Goal: Communication & Community: Answer question/provide support

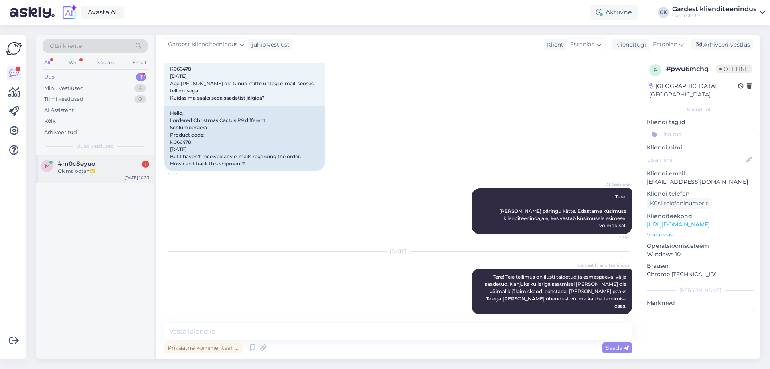
click at [100, 174] on div "Ok,ma ootan🫶" at bounding box center [103, 170] width 91 height 7
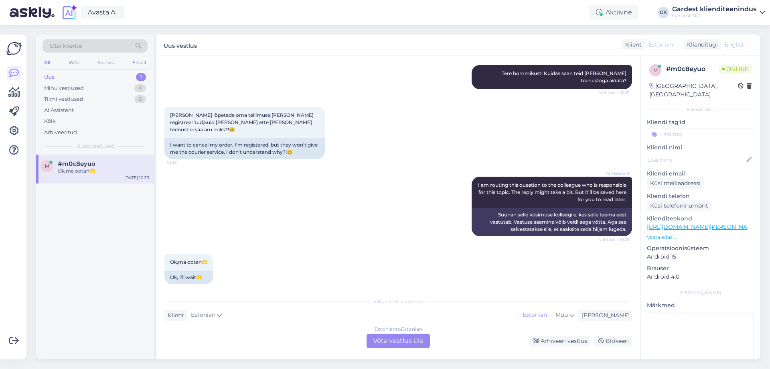
click at [399, 343] on div "Estonian to Estonian Võta vestlus üle" at bounding box center [398, 340] width 63 height 14
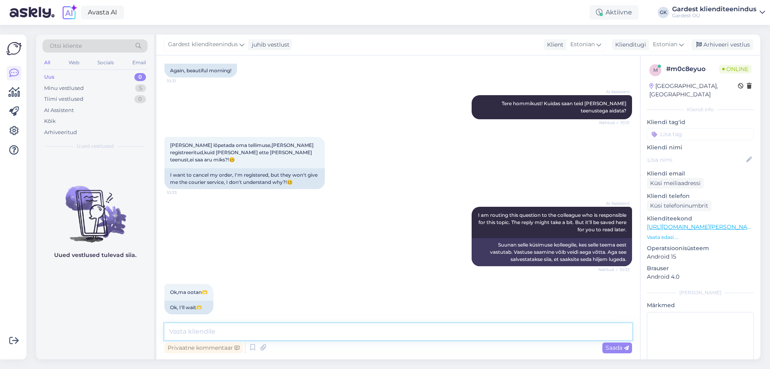
click at [338, 334] on textarea at bounding box center [399, 331] width 468 height 17
type textarea "Tere! Mis tootega on tegu? [GEOGRAPHIC_DATA] on kullerteenus maha võetud kuna v…"
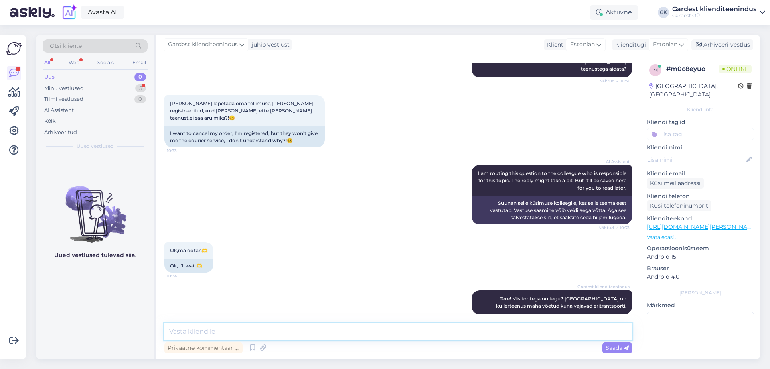
scroll to position [135, 0]
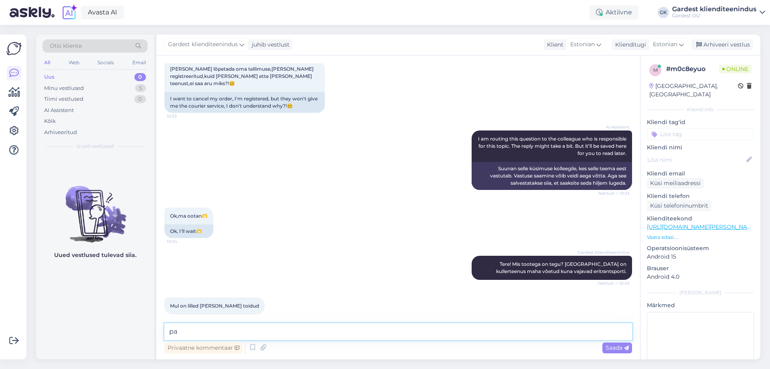
type textarea "p"
type textarea "Palun edastage täpsustamiseks tootekoodid toote nimetuse alt."
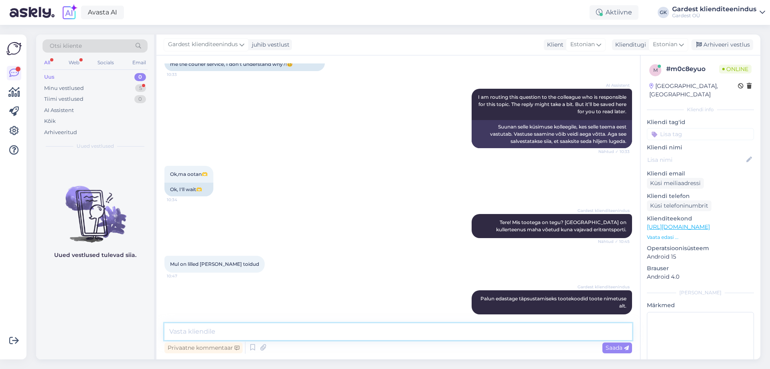
scroll to position [226, 0]
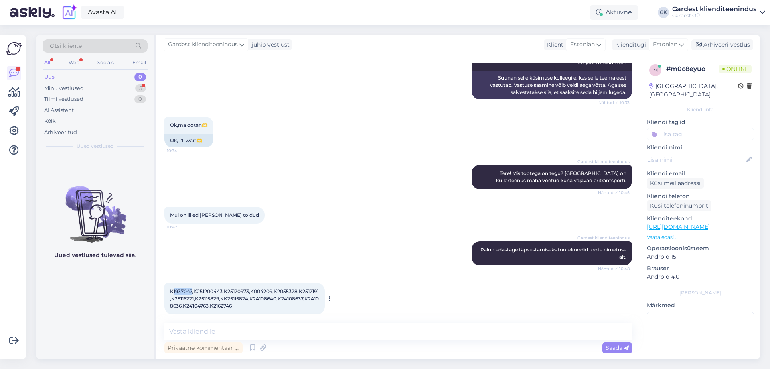
drag, startPoint x: 174, startPoint y: 283, endPoint x: 193, endPoint y: 283, distance: 18.9
click at [193, 288] on span "K1937047,K251200443,K25120973,K004209,K2055328,K2512191,K25116221,K25115829,KK2…" at bounding box center [244, 298] width 149 height 20
copy span "1937047"
drag, startPoint x: 197, startPoint y: 284, endPoint x: 222, endPoint y: 284, distance: 25.3
click at [222, 288] on span "K1937047,K251200443,K25120973,K004209,K2055328,K2512191,K25116221,K25115829,KK2…" at bounding box center [244, 298] width 149 height 20
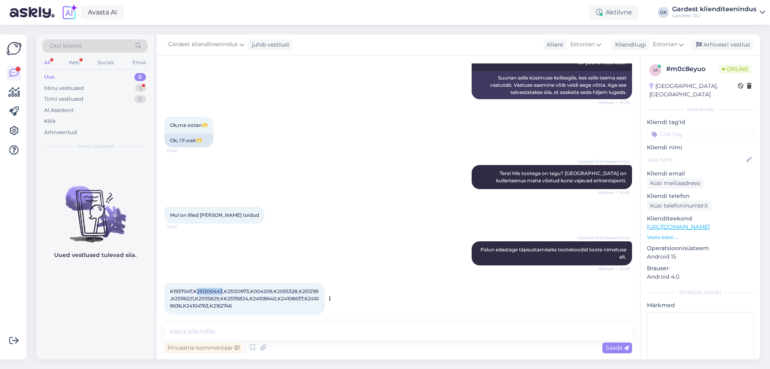
copy span "251200443"
click at [245, 333] on textarea at bounding box center [399, 331] width 468 height 17
paste textarea "251200443"
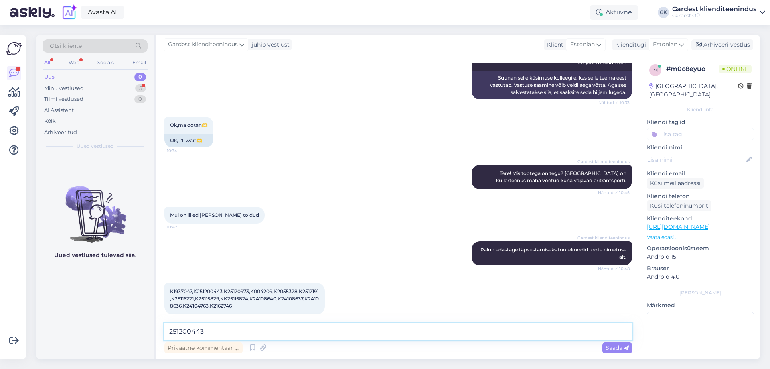
click at [169, 332] on textarea "251200443" at bounding box center [399, 331] width 468 height 17
drag, startPoint x: 227, startPoint y: 284, endPoint x: 248, endPoint y: 282, distance: 21.4
click at [248, 288] on span "K1937047,K251200443,K25120973,K004209,K2055328,K2512191,K25116221,K25115829,KK2…" at bounding box center [244, 298] width 149 height 20
copy span "25120973"
drag, startPoint x: 254, startPoint y: 282, endPoint x: 272, endPoint y: 283, distance: 18.1
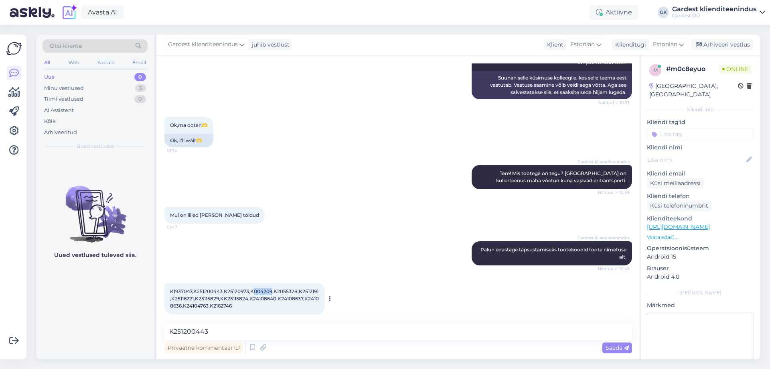
click at [272, 288] on span "K1937047,K251200443,K25120973,K004209,K2055328,K2512191,K25116221,K25115829,KK2…" at bounding box center [244, 298] width 149 height 20
copy span "004209"
drag, startPoint x: 275, startPoint y: 284, endPoint x: 295, endPoint y: 285, distance: 20.1
click at [295, 288] on span "K1937047,K251200443,K25120973,K004209,K2055328,K2512191,K25116221,K25115829,KK2…" at bounding box center [244, 298] width 149 height 20
copy span "2055328"
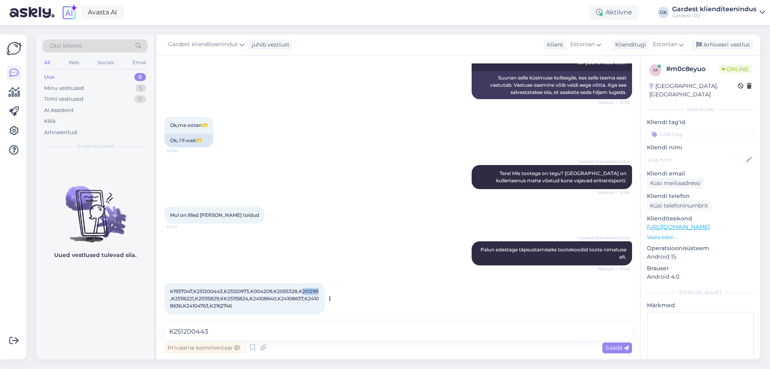
drag, startPoint x: 305, startPoint y: 284, endPoint x: 317, endPoint y: 284, distance: 12.8
click at [317, 288] on span "K1937047,K251200443,K25120973,K004209,K2055328,K2512191,K25116221,K25115829,KK2…" at bounding box center [244, 298] width 149 height 20
copy span "2512191"
click at [232, 331] on textarea "K251200443" at bounding box center [399, 331] width 468 height 17
paste textarea "2512191"
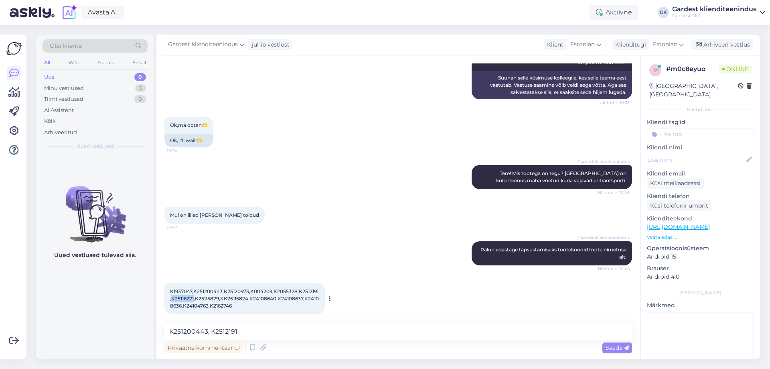
drag, startPoint x: 170, startPoint y: 290, endPoint x: 193, endPoint y: 289, distance: 22.9
click at [193, 289] on div "K1937047,K251200443,K25120973,K004209,K2055328,K2512191,K25116221,K25115829,KK2…" at bounding box center [245, 298] width 161 height 31
copy span "K25116221"
drag, startPoint x: 198, startPoint y: 291, endPoint x: 218, endPoint y: 289, distance: 20.1
click at [218, 289] on span "K1937047,K251200443,K25120973,K004209,K2055328,K2512191,K25116221,K25115829,KK2…" at bounding box center [244, 298] width 149 height 20
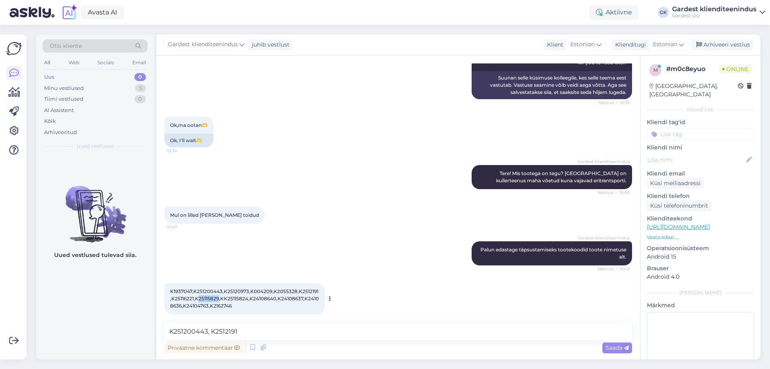
copy span "25115829"
drag, startPoint x: 227, startPoint y: 291, endPoint x: 247, endPoint y: 291, distance: 20.5
click at [247, 291] on span "K1937047,K251200443,K25120973,K004209,K2055328,K2512191,K25116221,K25115829,KK2…" at bounding box center [244, 298] width 149 height 20
drag, startPoint x: 252, startPoint y: 291, endPoint x: 274, endPoint y: 290, distance: 22.5
click at [274, 290] on span "K1937047,K251200443,K25120973,K004209,K2055328,K2512191,K25116221,K25115829,KK2…" at bounding box center [244, 298] width 149 height 20
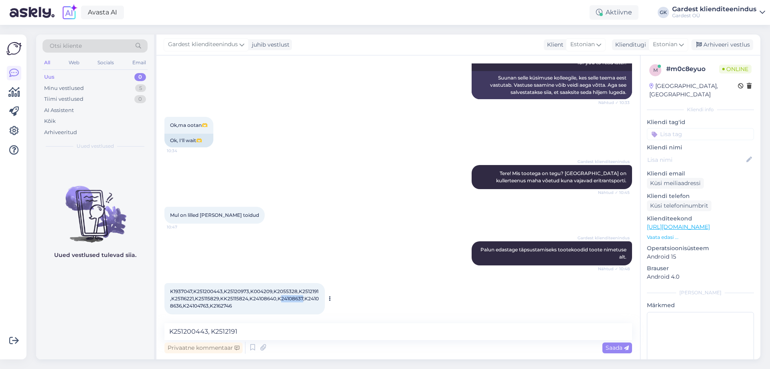
drag, startPoint x: 279, startPoint y: 291, endPoint x: 301, endPoint y: 293, distance: 22.2
click at [301, 293] on span "K1937047,K251200443,K25120973,K004209,K2055328,K2512191,K25116221,K25115829,KK2…" at bounding box center [244, 298] width 149 height 20
drag, startPoint x: 306, startPoint y: 291, endPoint x: 181, endPoint y: 299, distance: 125.0
click at [181, 299] on span "K1937047,K251200443,K25120973,K004209,K2055328,K2512191,K25116221,K25115829,KK2…" at bounding box center [244, 298] width 149 height 20
drag, startPoint x: 186, startPoint y: 298, endPoint x: 208, endPoint y: 300, distance: 21.7
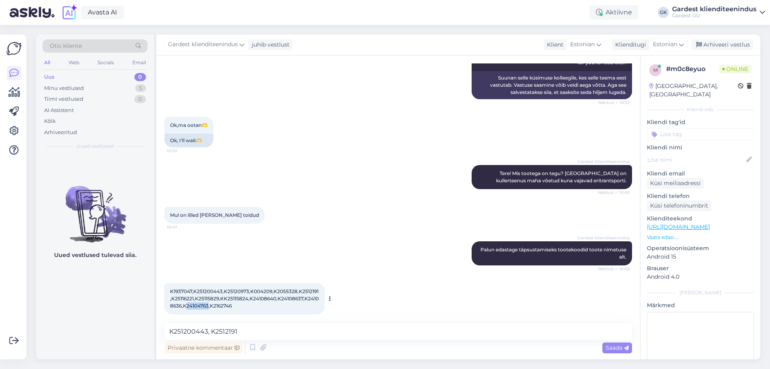
click at [208, 300] on span "K1937047,K251200443,K25120973,K004209,K2055328,K2512191,K25116221,K25115829,KK2…" at bounding box center [244, 298] width 149 height 20
drag, startPoint x: 213, startPoint y: 300, endPoint x: 232, endPoint y: 300, distance: 19.3
click at [232, 300] on span "K1937047,K251200443,K25120973,K004209,K2055328,K2512191,K25116221,K25115829,KK2…" at bounding box center [244, 298] width 149 height 20
click at [170, 330] on textarea "K251200443, K2512191" at bounding box center [399, 331] width 468 height 17
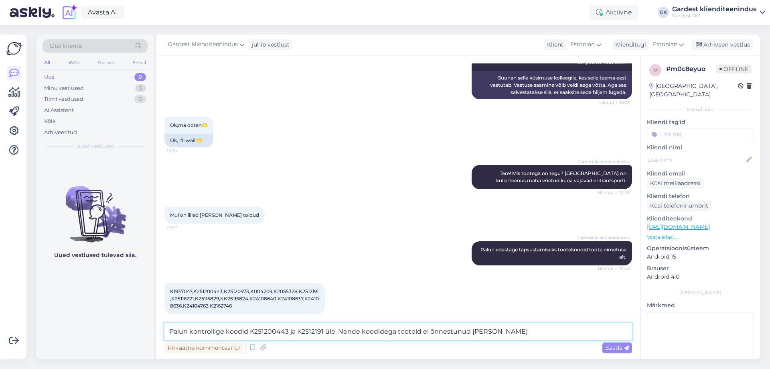
type textarea "Palun kontrollige koodid K251200443 ja K2512191 üle. Nende koodidega tooteid ei…"
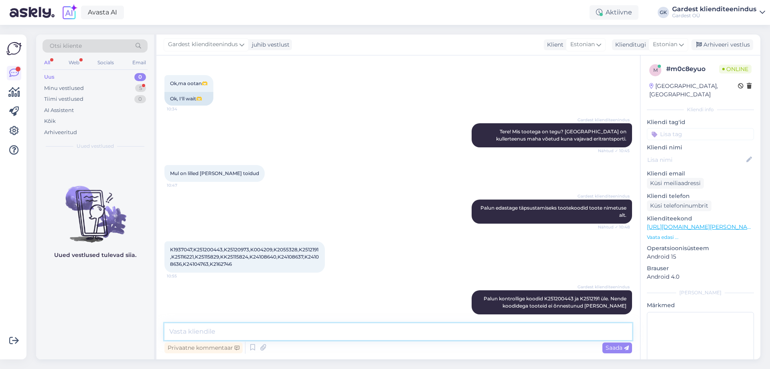
scroll to position [302, 0]
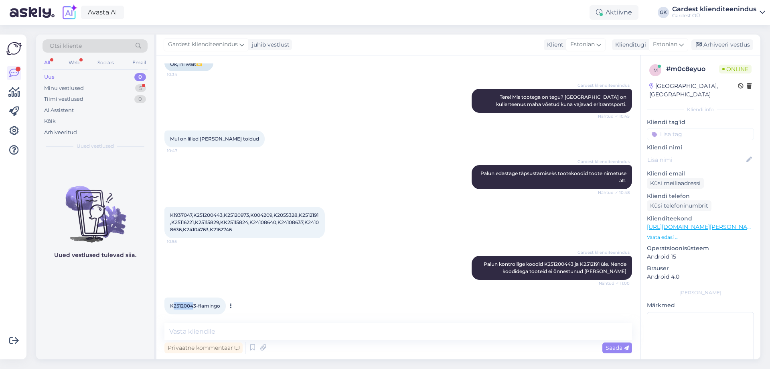
drag, startPoint x: 195, startPoint y: 297, endPoint x: 174, endPoint y: 298, distance: 20.5
click at [174, 303] on span "K25120043-flamingo" at bounding box center [195, 306] width 50 height 6
drag, startPoint x: 178, startPoint y: 298, endPoint x: 195, endPoint y: 301, distance: 17.6
click at [195, 301] on div "K25120043-flamingo 11:10" at bounding box center [195, 305] width 61 height 17
drag, startPoint x: 195, startPoint y: 299, endPoint x: 175, endPoint y: 297, distance: 20.9
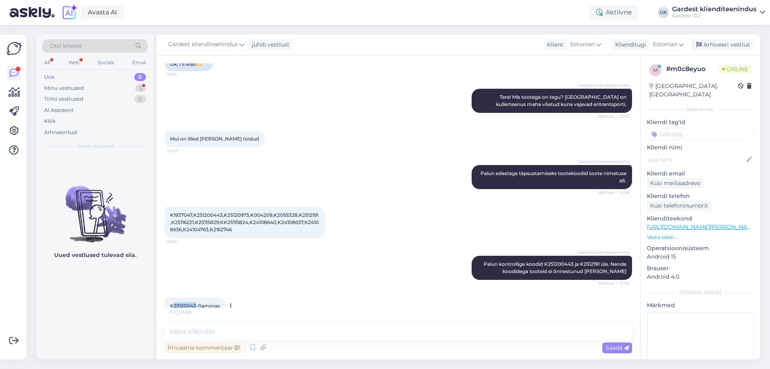
click at [175, 303] on span "K25120043-flamingo" at bounding box center [195, 306] width 50 height 6
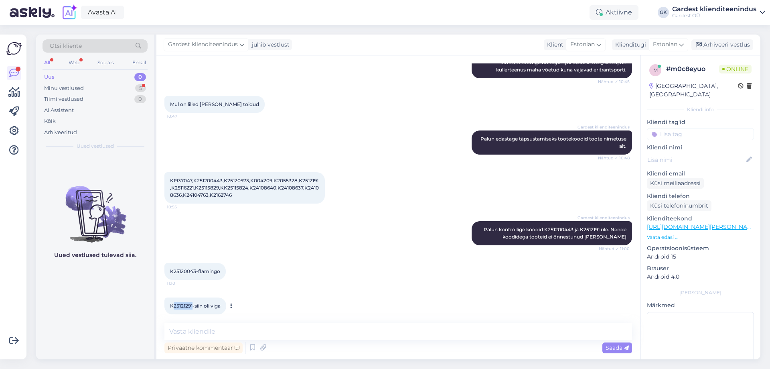
drag, startPoint x: 192, startPoint y: 298, endPoint x: 174, endPoint y: 298, distance: 18.1
click at [174, 303] on span "K25121291-siin oli viga" at bounding box center [195, 306] width 51 height 6
drag, startPoint x: 173, startPoint y: 171, endPoint x: 191, endPoint y: 173, distance: 18.6
click at [191, 177] on span "K1937047,K251200443,K25120973,K004209,K2055328,K2512191,K25116221,K25115829,KK2…" at bounding box center [244, 187] width 149 height 20
drag, startPoint x: 227, startPoint y: 173, endPoint x: 248, endPoint y: 173, distance: 20.9
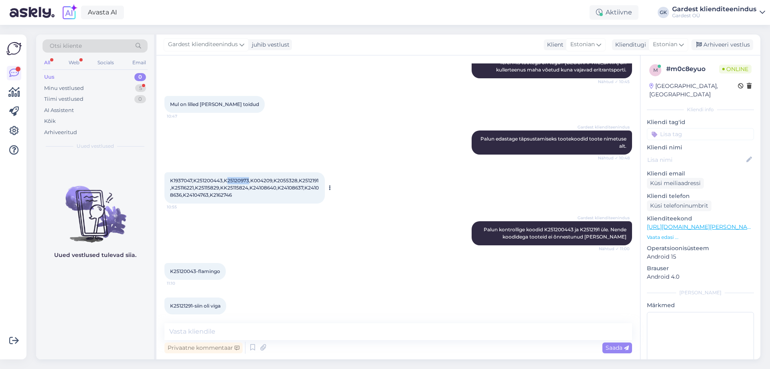
click at [248, 177] on span "K1937047,K251200443,K25120973,K004209,K2055328,K2512191,K25116221,K25115829,KK2…" at bounding box center [244, 187] width 149 height 20
drag, startPoint x: 253, startPoint y: 172, endPoint x: 272, endPoint y: 173, distance: 18.5
click at [272, 177] on span "K1937047,K251200443,K25120973,K004209,K2055328,K2512191,K25116221,K25115829,KK2…" at bounding box center [244, 187] width 149 height 20
drag, startPoint x: 277, startPoint y: 174, endPoint x: 296, endPoint y: 173, distance: 18.5
click at [296, 177] on span "K1937047,K251200443,K25120973,K004209,K2055328,K2512191,K25116221,K25115829,KK2…" at bounding box center [244, 187] width 149 height 20
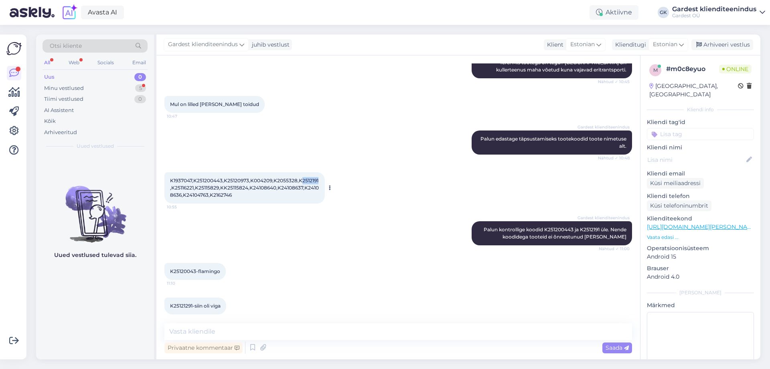
drag, startPoint x: 301, startPoint y: 173, endPoint x: 318, endPoint y: 172, distance: 16.9
click at [318, 177] on span "K1937047,K251200443,K25120973,K004209,K2055328,K2512191,K25116221,K25115829,KK2…" at bounding box center [244, 187] width 149 height 20
drag, startPoint x: 193, startPoint y: 182, endPoint x: 169, endPoint y: 180, distance: 23.8
click at [169, 180] on div "K1937047,K251200443,K25120973,K004209,K2055328,K2512191,K25116221,K25115829,KK2…" at bounding box center [245, 187] width 161 height 31
drag, startPoint x: 196, startPoint y: 180, endPoint x: 217, endPoint y: 180, distance: 21.3
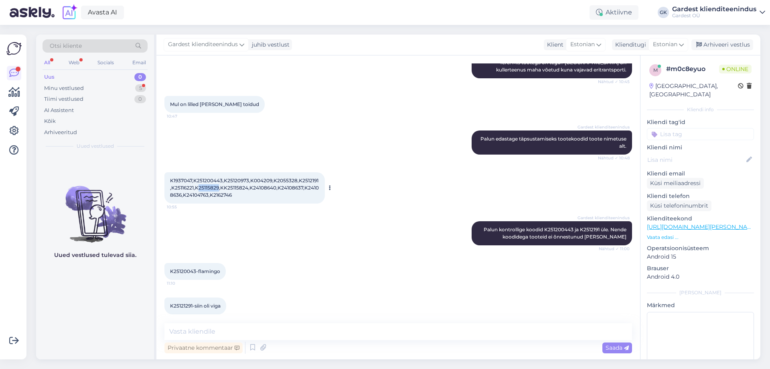
click at [217, 180] on span "K1937047,K251200443,K25120973,K004209,K2055328,K2512191,K25116221,K25115829,KK2…" at bounding box center [244, 187] width 149 height 20
drag, startPoint x: 228, startPoint y: 181, endPoint x: 246, endPoint y: 181, distance: 18.5
click at [246, 181] on span "K1937047,K251200443,K25120973,K004209,K2055328,K2512191,K25116221,K25115829,KK2…" at bounding box center [244, 187] width 149 height 20
drag, startPoint x: 252, startPoint y: 181, endPoint x: 274, endPoint y: 183, distance: 21.5
click at [274, 183] on div "K1937047,K251200443,K25120973,K004209,K2055328,K2512191,K25116221,K25115829,KK2…" at bounding box center [245, 187] width 161 height 31
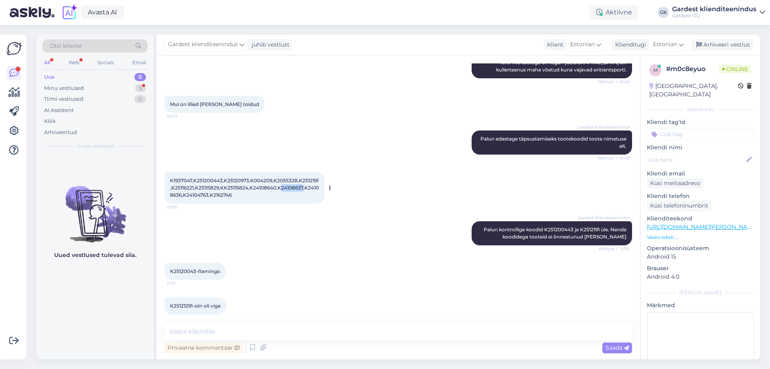
drag, startPoint x: 280, startPoint y: 179, endPoint x: 301, endPoint y: 181, distance: 20.5
click at [301, 181] on span "K1937047,K251200443,K25120973,K004209,K2055328,K2512191,K25116221,K25115829,KK2…" at bounding box center [244, 187] width 149 height 20
drag, startPoint x: 306, startPoint y: 181, endPoint x: 182, endPoint y: 191, distance: 124.3
click at [182, 191] on div "K1937047,K251200443,K25120973,K004209,K2055328,K2512191,K25116221,K25115829,KK2…" at bounding box center [245, 187] width 161 height 31
drag, startPoint x: 187, startPoint y: 187, endPoint x: 207, endPoint y: 191, distance: 21.2
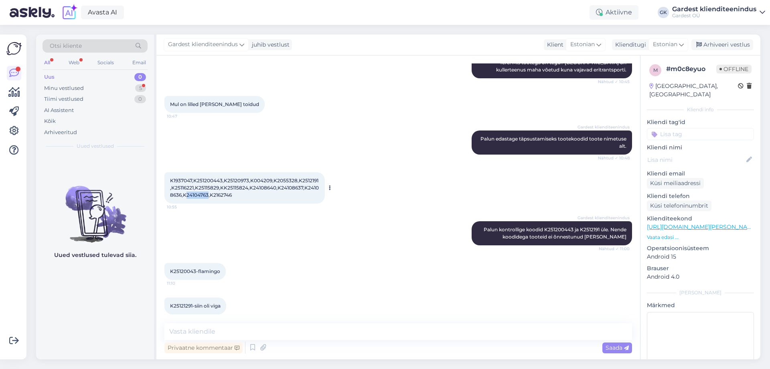
click at [207, 191] on div "K1937047,K251200443,K25120973,K004209,K2055328,K2512191,K25116221,K25115829,KK2…" at bounding box center [245, 187] width 161 height 31
drag, startPoint x: 216, startPoint y: 187, endPoint x: 232, endPoint y: 188, distance: 15.7
click at [232, 188] on span "K1937047,K251200443,K25120973,K004209,K2055328,K2512191,K25116221,K25115829,KK2…" at bounding box center [244, 187] width 149 height 20
drag, startPoint x: 246, startPoint y: 181, endPoint x: 221, endPoint y: 179, distance: 25.7
click at [221, 179] on span "K1937047,K251200443,K25120973,K004209,K2055328,K2512191,K25116221,K25115829,KK2…" at bounding box center [244, 187] width 149 height 20
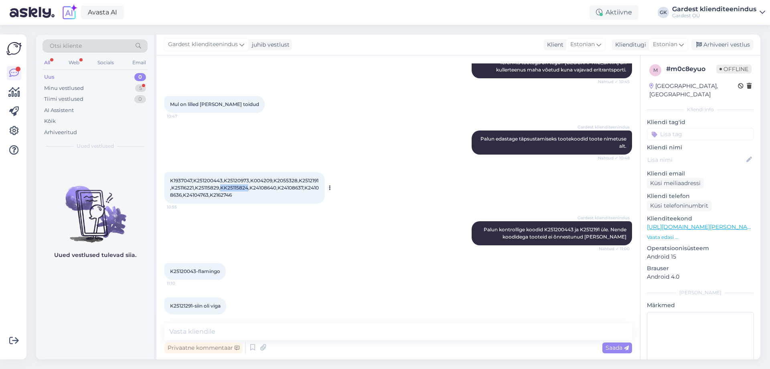
click at [225, 180] on span "K1937047,K251200443,K25120973,K004209,K2055328,K2512191,K25116221,K25115829,KK2…" at bounding box center [244, 187] width 149 height 20
drag, startPoint x: 223, startPoint y: 180, endPoint x: 246, endPoint y: 180, distance: 23.7
click at [246, 180] on span "K1937047,K251200443,K25120973,K004209,K2055328,K2512191,K25116221,K25115829,KK2…" at bounding box center [244, 187] width 149 height 20
click at [216, 329] on textarea at bounding box center [399, 331] width 468 height 17
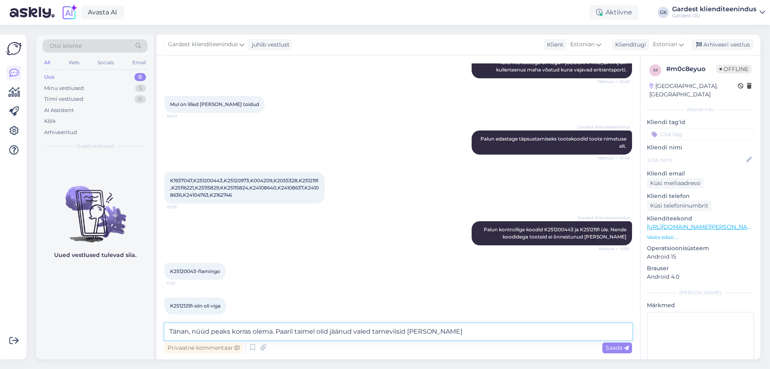
type textarea "Tänan, nüüd peaks korras olema. Paaril taimel olid jäänud valed tarneviisid [PE…"
